Goal: Find specific page/section: Find specific page/section

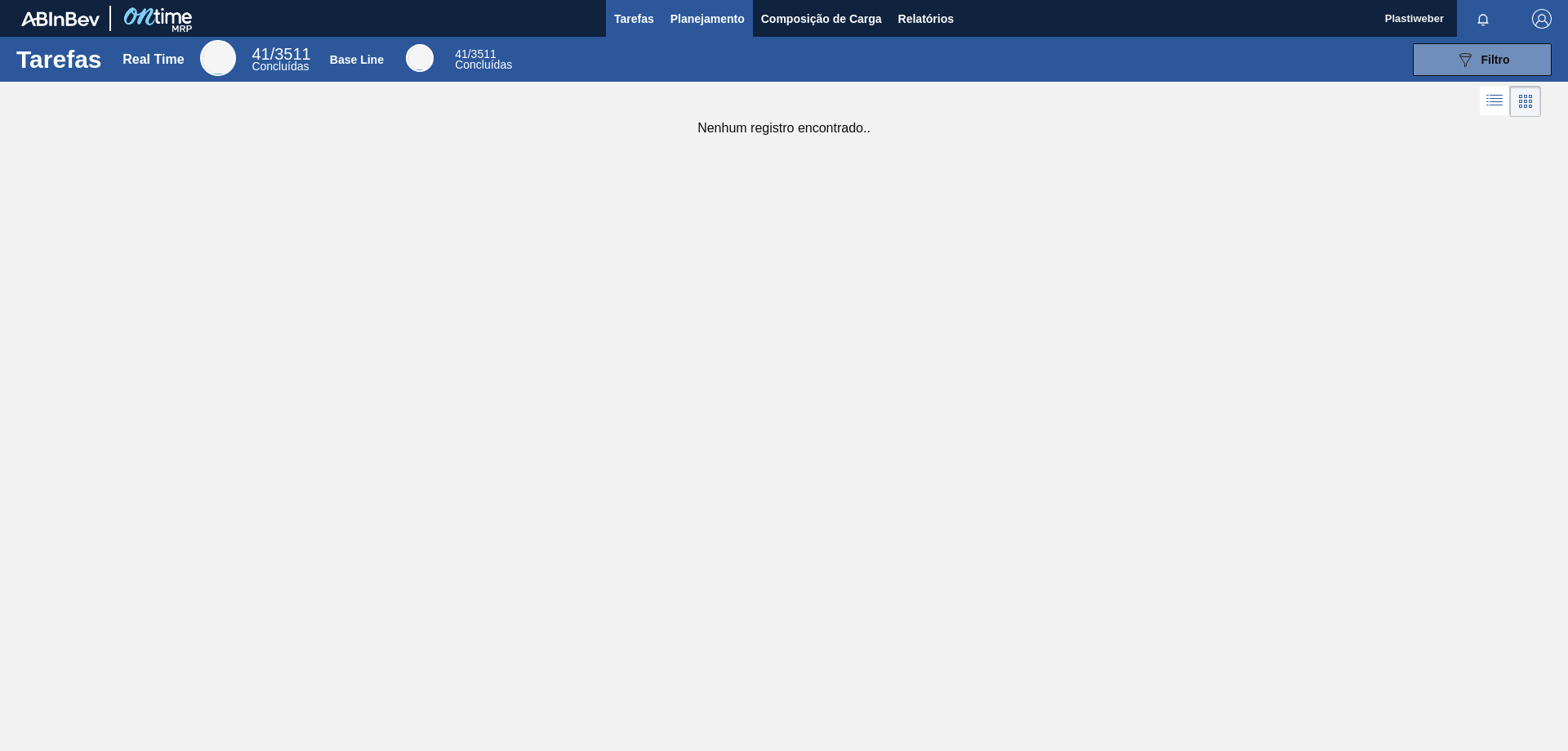
click at [713, 19] on span "Planejamento" at bounding box center [707, 18] width 75 height 19
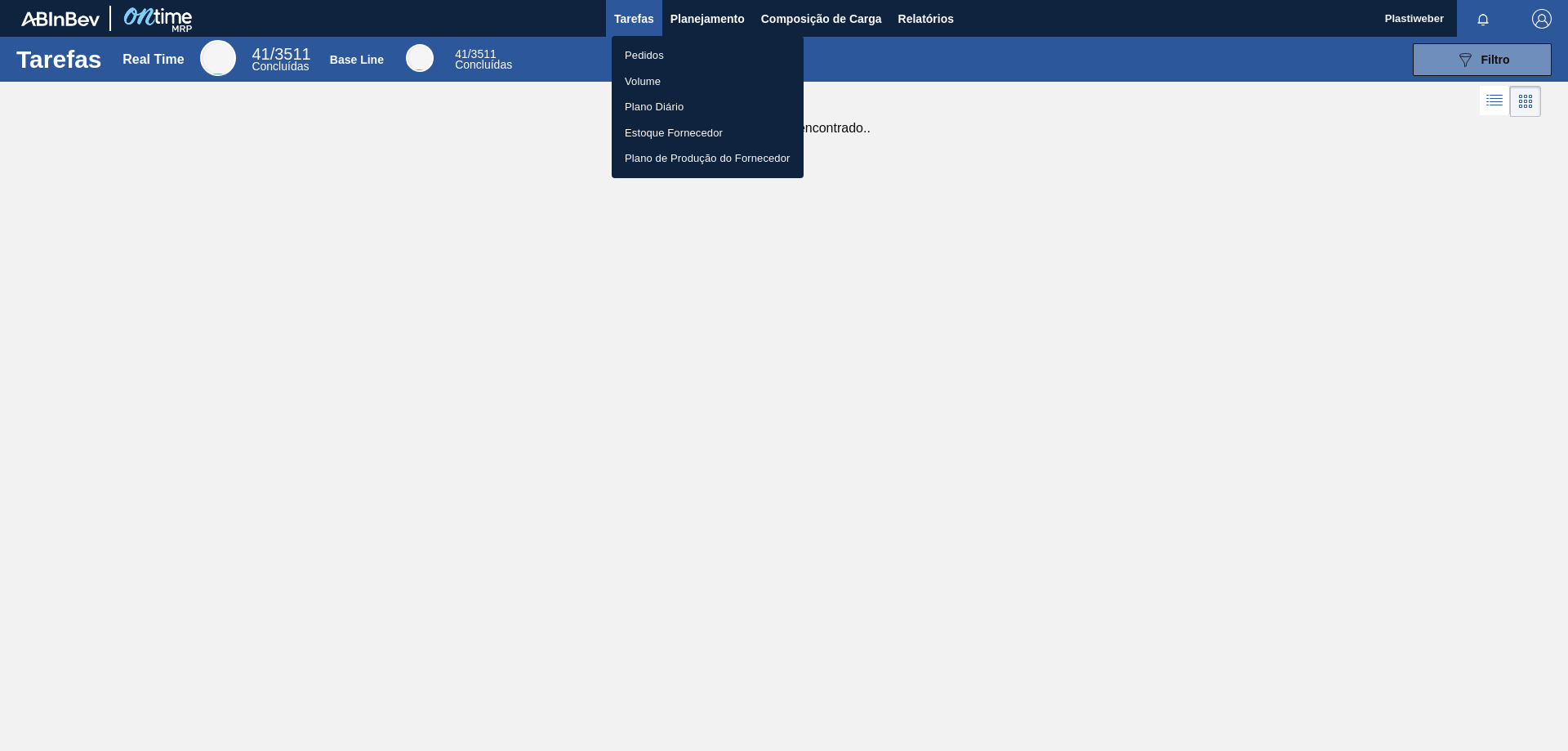
click at [651, 59] on li "Pedidos" at bounding box center [708, 55] width 192 height 26
